Goal: Task Accomplishment & Management: Complete application form

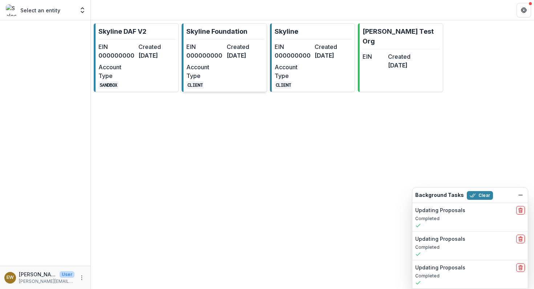
click at [212, 51] on dt "EIN" at bounding box center [204, 46] width 37 height 9
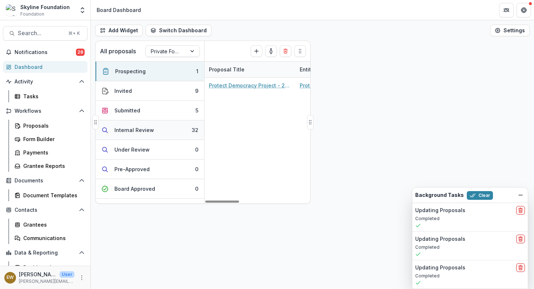
scroll to position [66, 0]
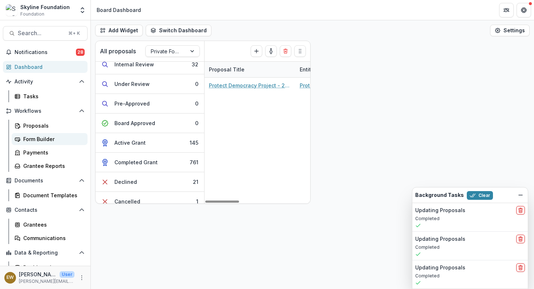
click at [37, 138] on div "Form Builder" at bounding box center [52, 139] width 58 height 8
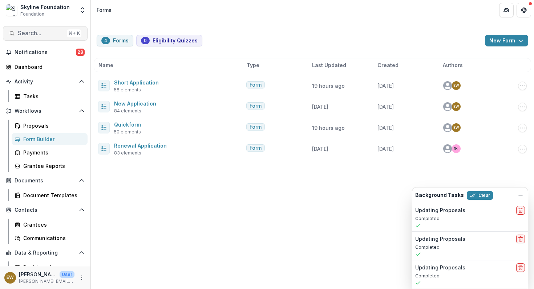
click at [33, 36] on span "Search..." at bounding box center [41, 33] width 46 height 7
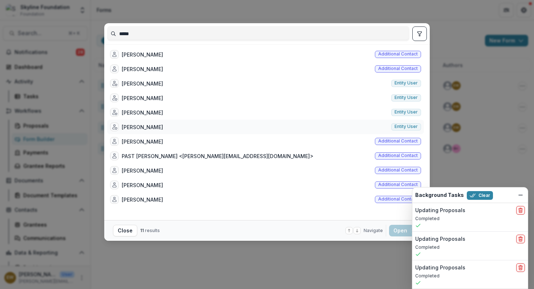
type input "*****"
click at [220, 128] on div "[PERSON_NAME] Entity user" at bounding box center [265, 127] width 317 height 15
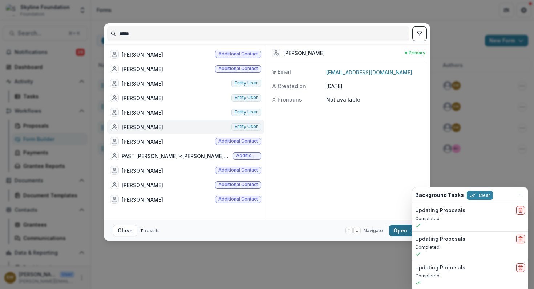
click at [400, 232] on button "Open with enter key" at bounding box center [405, 231] width 32 height 12
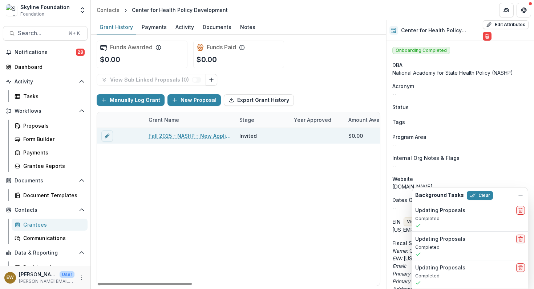
click at [203, 131] on div "Fall 2025 - NASHP - New Application" at bounding box center [189, 136] width 82 height 16
click at [108, 132] on button "edit" at bounding box center [107, 136] width 12 height 12
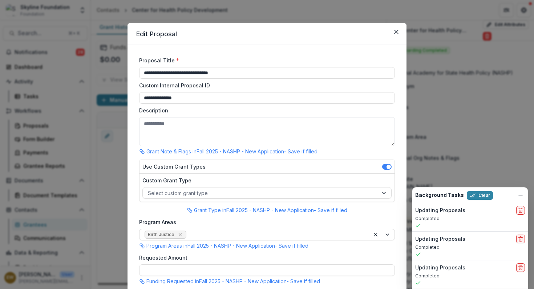
scroll to position [527, 0]
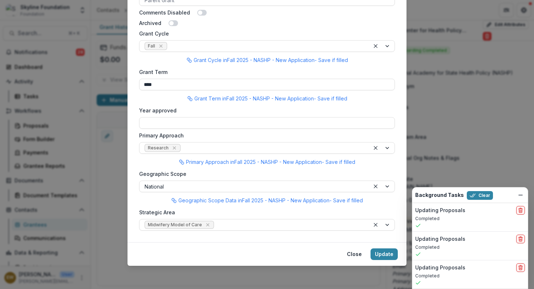
click at [101, 130] on div "**********" at bounding box center [267, 144] width 534 height 289
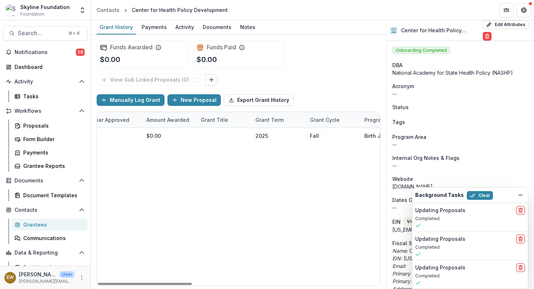
scroll to position [0, 0]
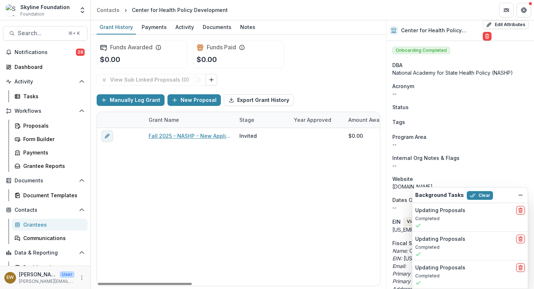
click at [195, 135] on link "Fall 2025 - NASHP - New Application" at bounding box center [189, 136] width 82 height 8
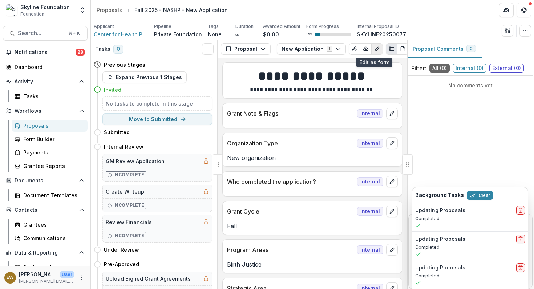
click at [375, 47] on icon "Edit as form" at bounding box center [377, 49] width 6 height 6
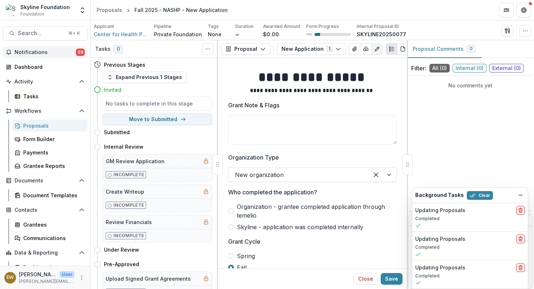
click at [60, 52] on span "Notifications" at bounding box center [45, 52] width 61 height 6
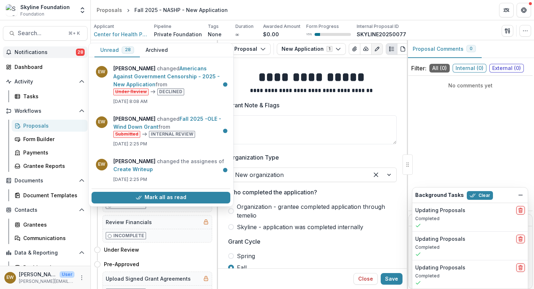
click at [60, 52] on span "Notifications" at bounding box center [45, 52] width 61 height 6
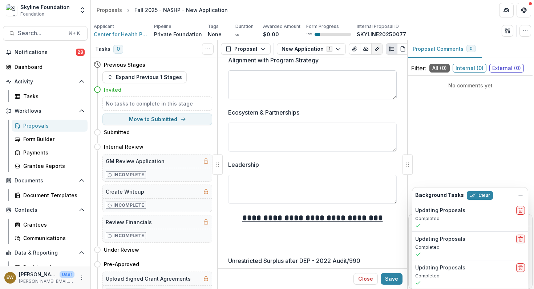
scroll to position [709, 0]
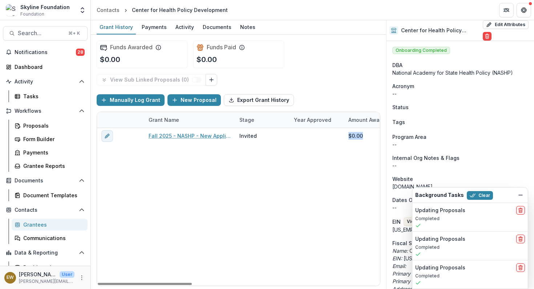
scroll to position [0, 563]
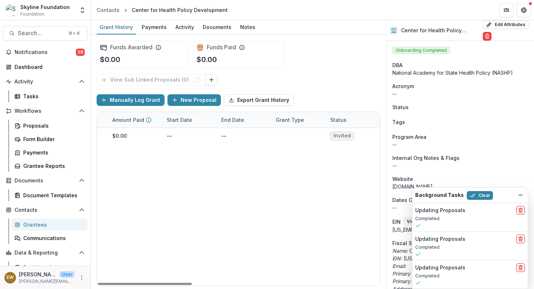
drag, startPoint x: 319, startPoint y: 140, endPoint x: 210, endPoint y: 281, distance: 178.4
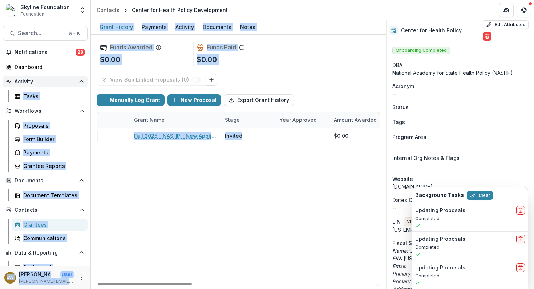
scroll to position [0, 0]
drag, startPoint x: 219, startPoint y: 201, endPoint x: 58, endPoint y: 79, distance: 201.6
click at [59, 79] on main "Search... ⌘ + K Notifications 28 Dashboard Activity Tasks Workflows Proposals F…" at bounding box center [267, 154] width 534 height 269
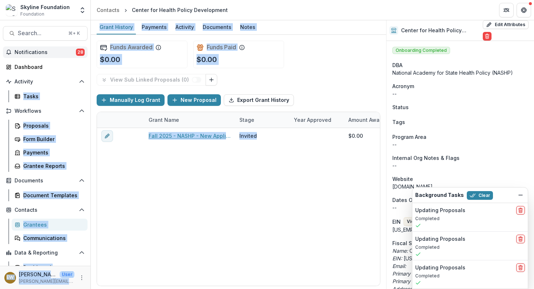
click at [45, 53] on span "Notifications" at bounding box center [45, 52] width 61 height 6
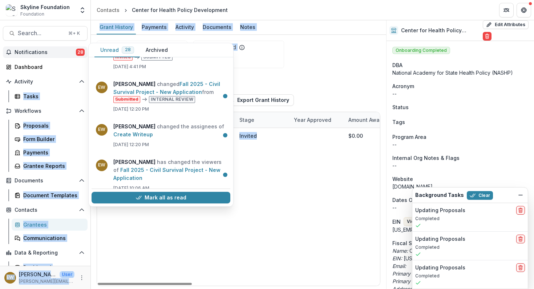
scroll to position [1027, 0]
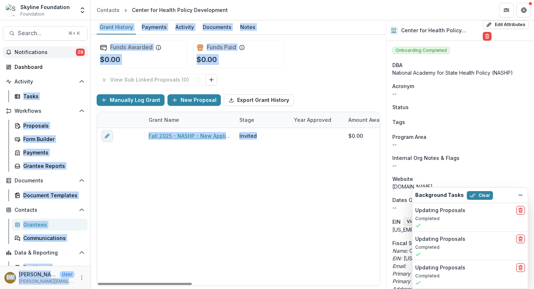
click at [325, 209] on div "Fall 2025 - NASHP - New Application Invited $0.00 [DEMOGRAPHIC_DATA] Fall Birth…" at bounding box center [520, 207] width 846 height 158
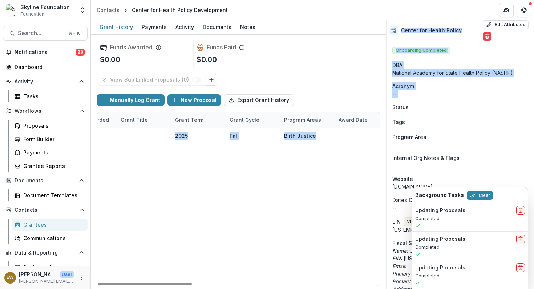
scroll to position [0, 563]
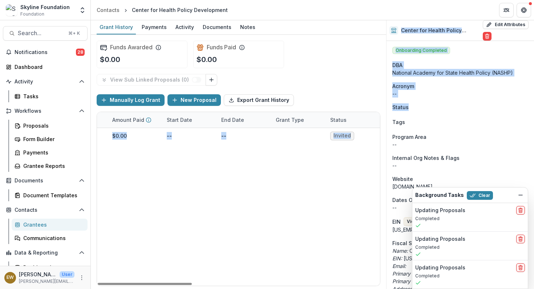
drag, startPoint x: 319, startPoint y: 131, endPoint x: 410, endPoint y: 107, distance: 94.2
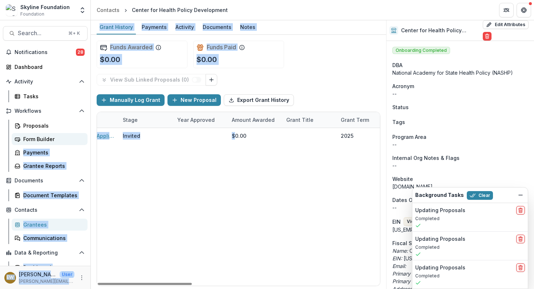
scroll to position [0, 0]
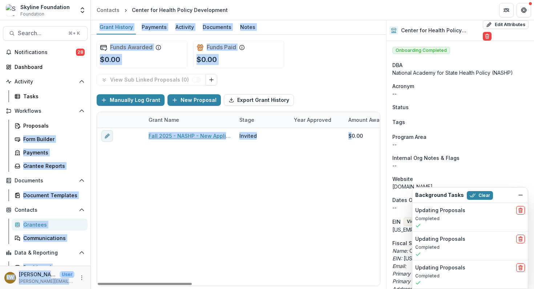
drag, startPoint x: 351, startPoint y: 183, endPoint x: 0, endPoint y: 119, distance: 356.8
click at [0, 119] on main "Search... ⌘ + K Notifications 28 Dashboard Activity Tasks Workflows Proposals F…" at bounding box center [267, 154] width 534 height 269
click at [150, 180] on div "Fall 2025 - NASHP - New Application Invited $0.00 [DEMOGRAPHIC_DATA] Fall Birth…" at bounding box center [520, 207] width 846 height 158
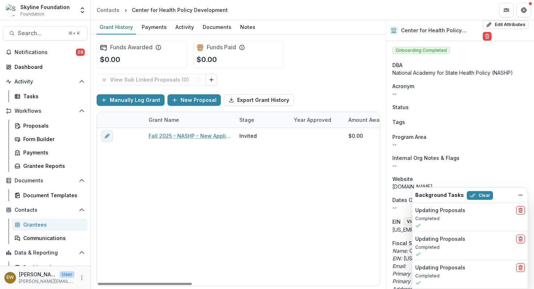
click at [150, 180] on div "Fall 2025 - NASHP - New Application Invited $0.00 [DEMOGRAPHIC_DATA] Fall Birth…" at bounding box center [520, 207] width 846 height 158
click at [521, 195] on line "Dismiss" at bounding box center [520, 195] width 4 height 0
